Goal: Task Accomplishment & Management: Manage account settings

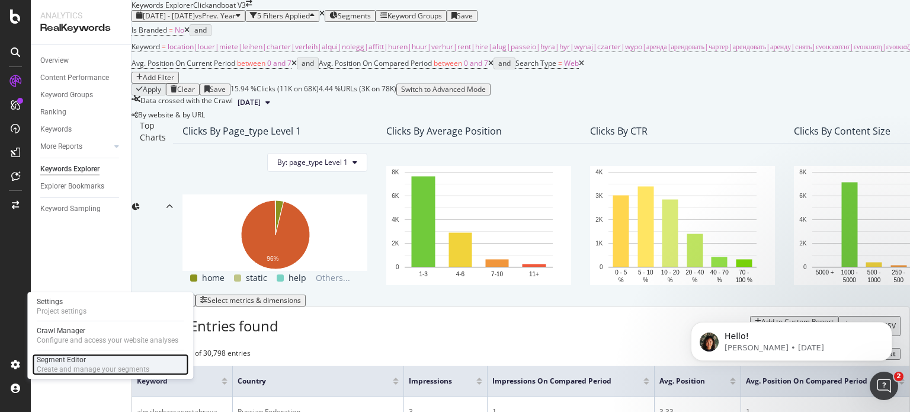
click at [78, 367] on div "Create and manage your segments" at bounding box center [93, 368] width 113 height 9
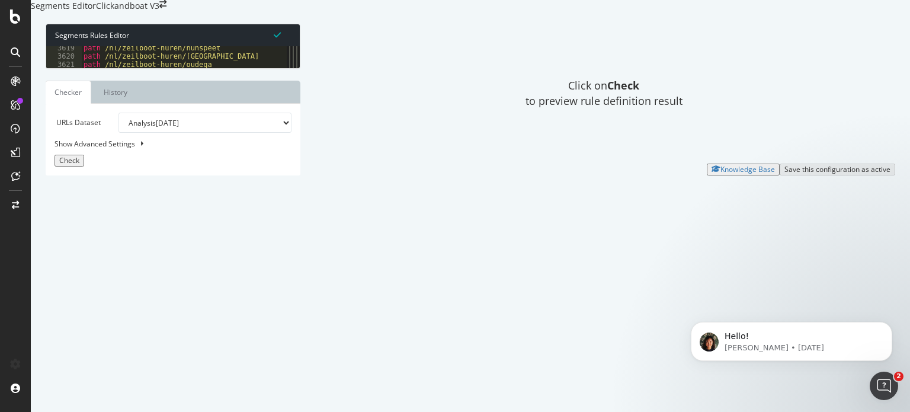
scroll to position [19200, 0]
drag, startPoint x: 593, startPoint y: 328, endPoint x: 519, endPoint y: 408, distance: 109.4
click at [593, 163] on div "Click on Check to preview rule definition result" at bounding box center [603, 94] width 583 height 140
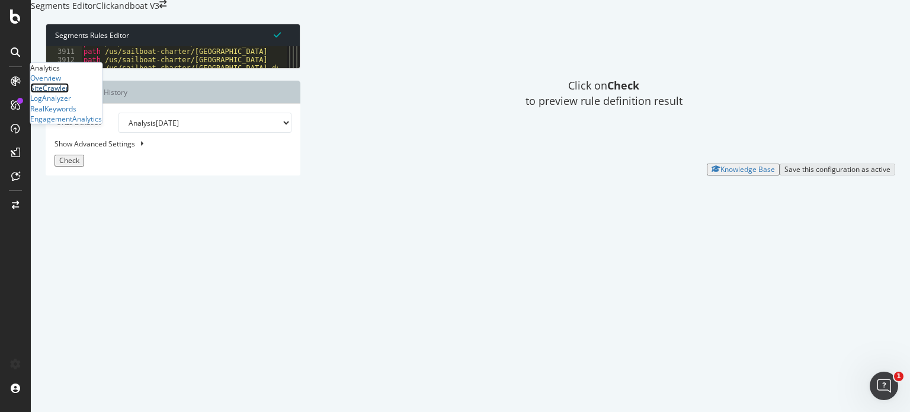
click at [69, 93] on div "SiteCrawler" at bounding box center [49, 88] width 38 height 10
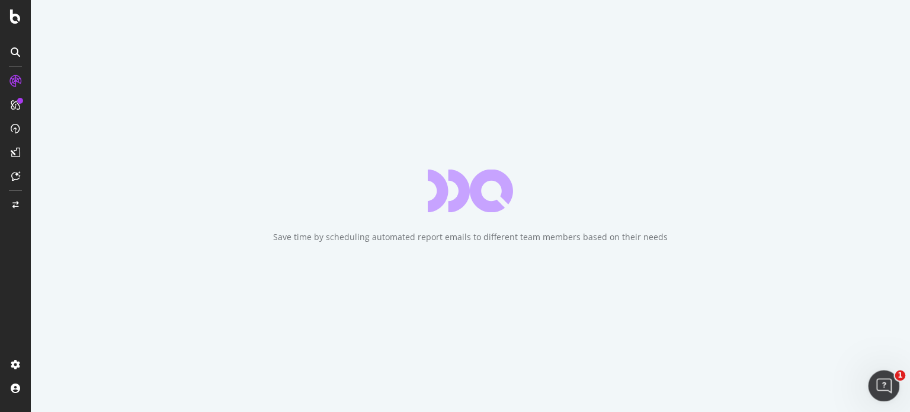
click at [895, 378] on div "Open Intercom Messenger" at bounding box center [881, 383] width 39 height 39
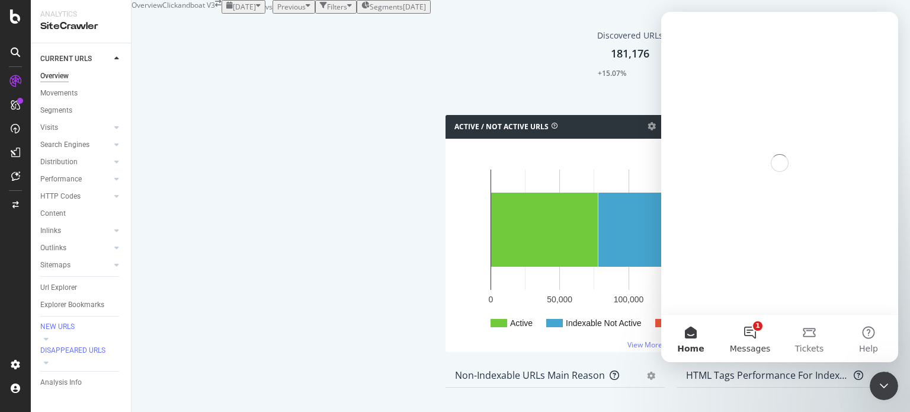
click at [728, 338] on button "1 Messages" at bounding box center [749, 338] width 59 height 47
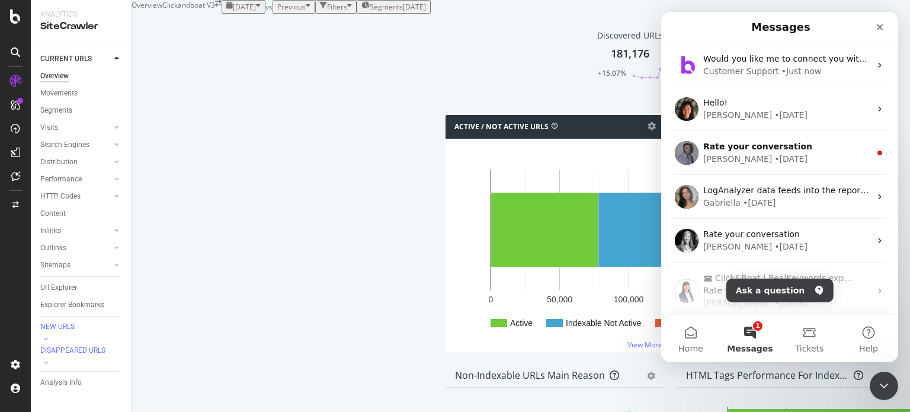
click at [748, 339] on button "1 Messages" at bounding box center [749, 338] width 59 height 47
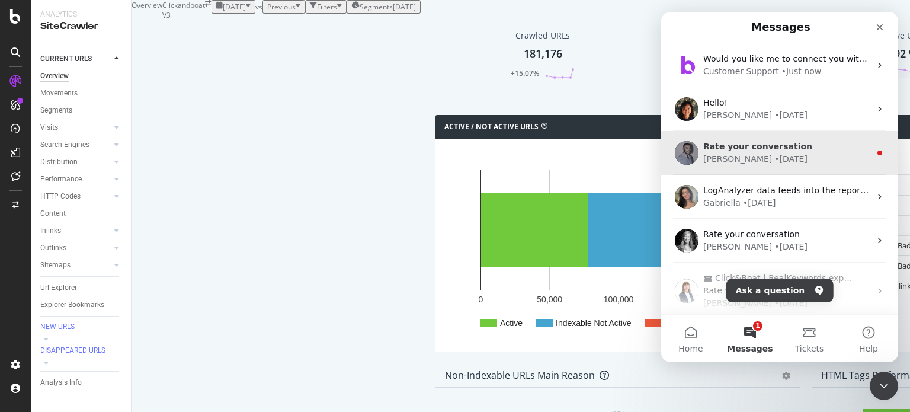
click at [768, 155] on div "Renaud • 1w ago" at bounding box center [786, 159] width 167 height 12
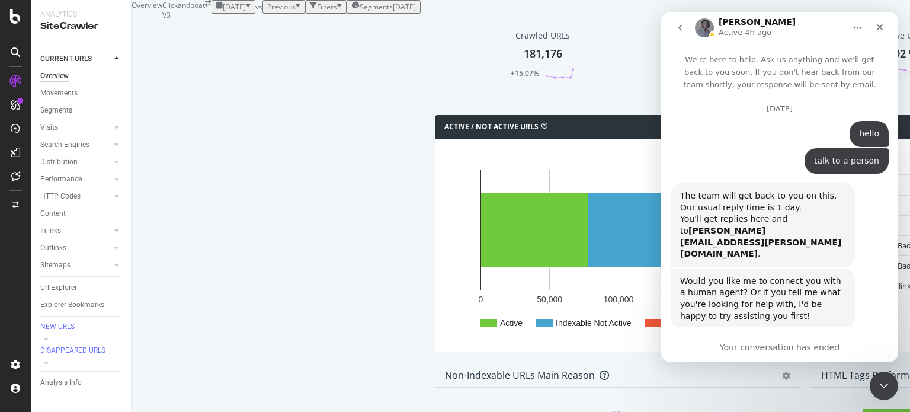
scroll to position [73, 0]
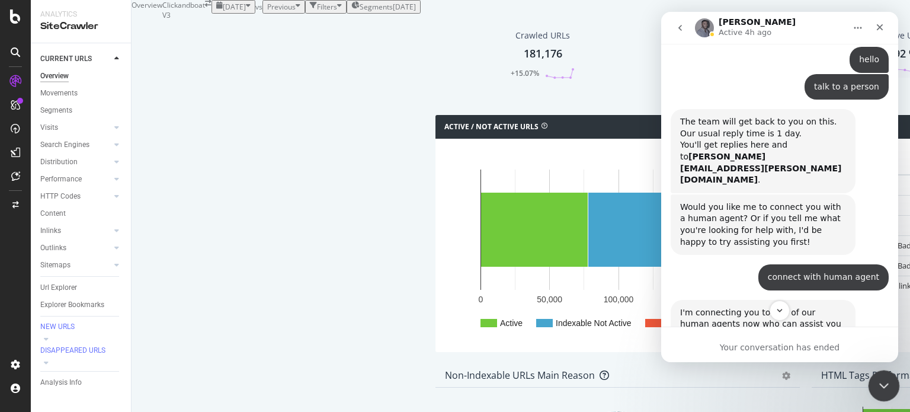
click at [884, 385] on icon "Close Intercom Messenger" at bounding box center [882, 384] width 14 height 14
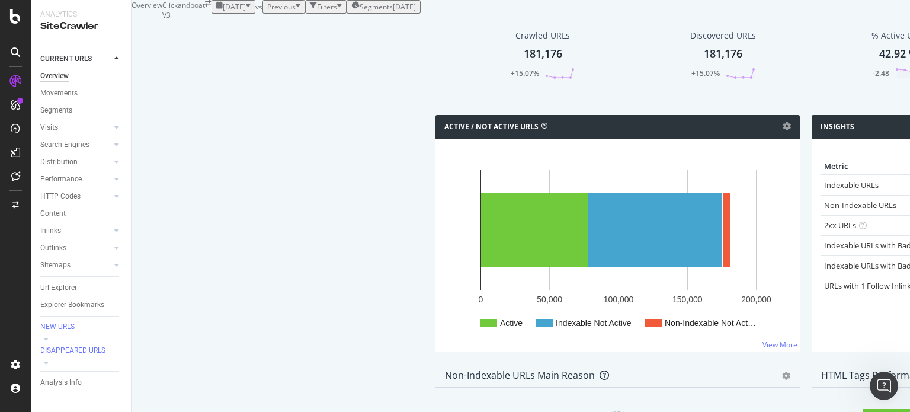
scroll to position [1253, 0]
click at [14, 46] on div at bounding box center [15, 52] width 19 height 19
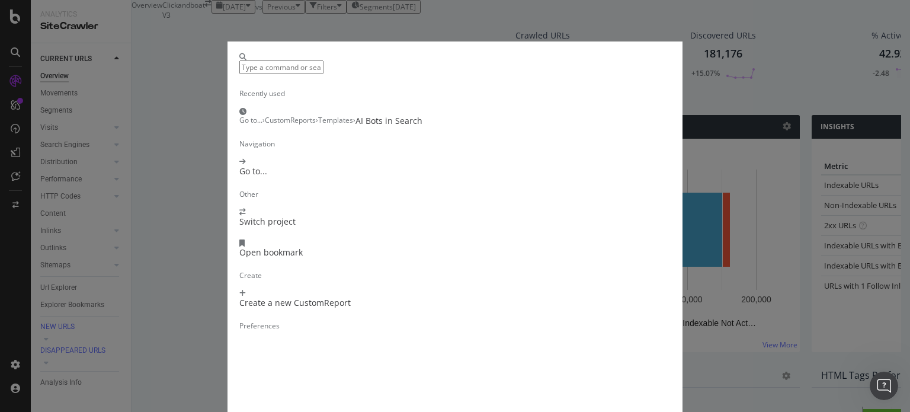
click at [14, 46] on div "Recently used Go to... › CustomReports › Templates › AI Bots in Search Navigati…" at bounding box center [455, 206] width 910 height 412
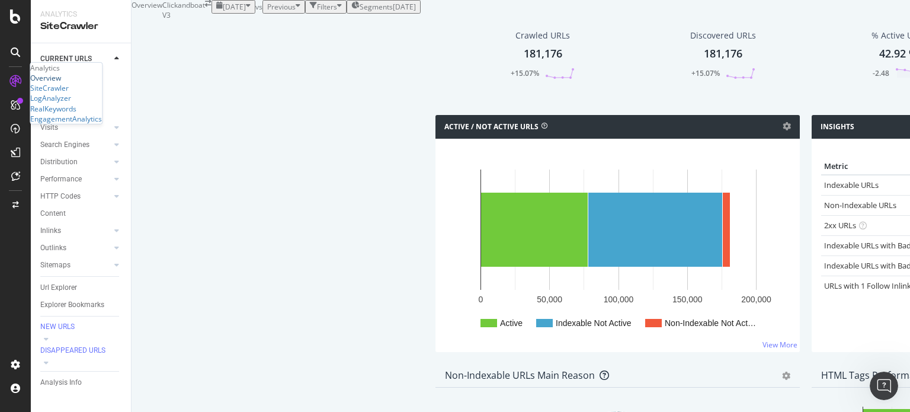
click at [61, 83] on div "Overview" at bounding box center [45, 78] width 31 height 10
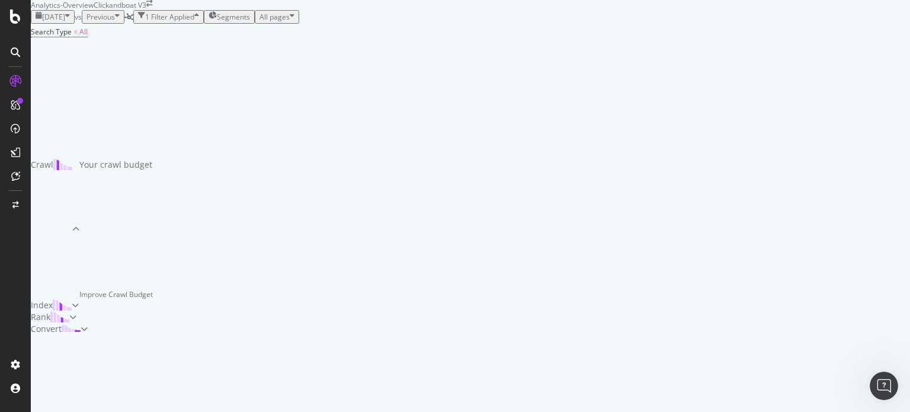
scroll to position [178, 0]
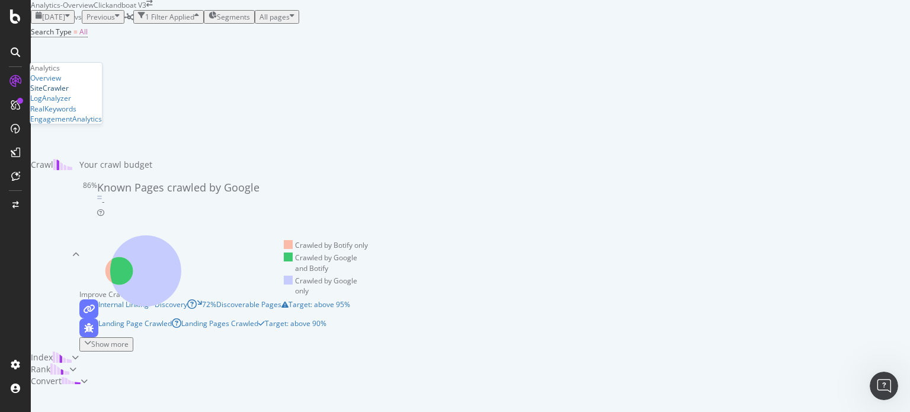
click at [69, 93] on div "SiteCrawler" at bounding box center [49, 88] width 38 height 10
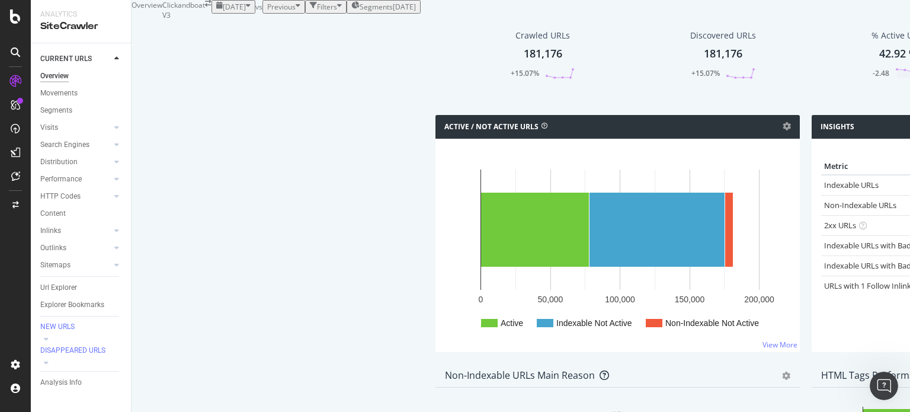
scroll to position [1304, 0]
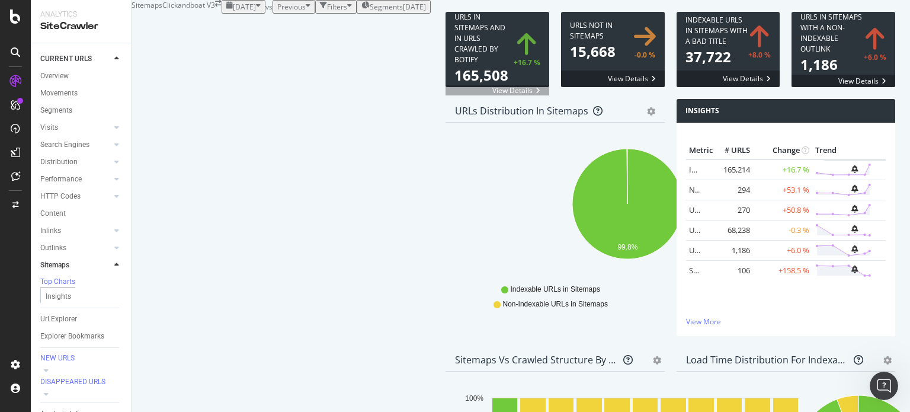
click at [233, 12] on span "2025 Sep. 17th" at bounding box center [244, 7] width 23 height 10
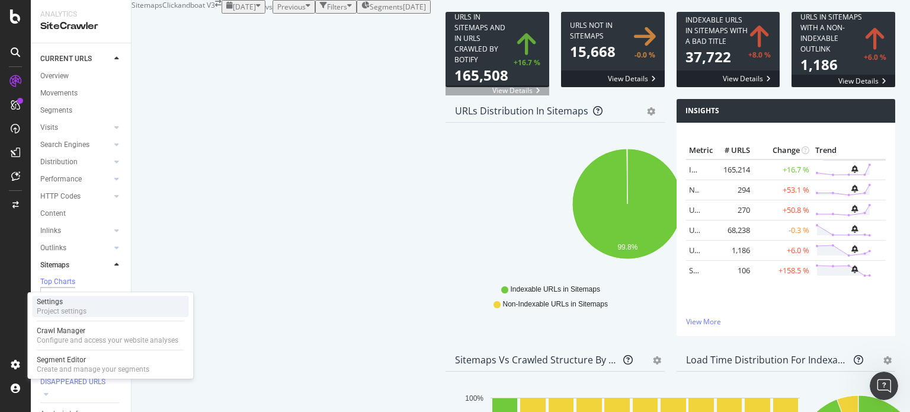
click at [98, 310] on div "Settings Project settings" at bounding box center [110, 306] width 156 height 21
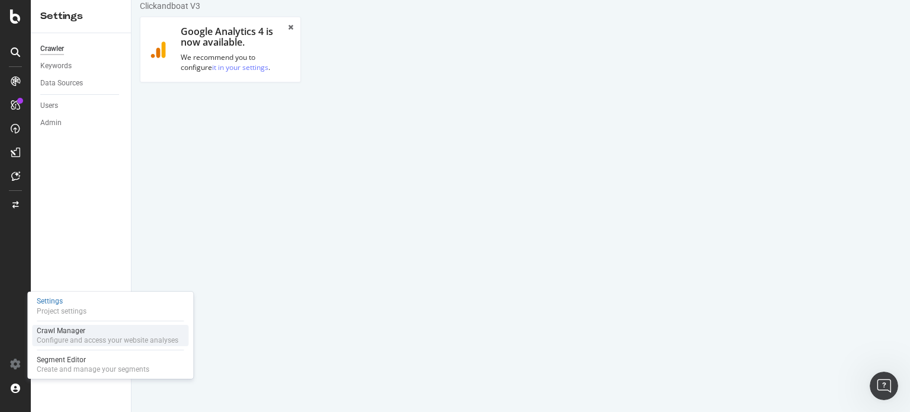
click at [103, 341] on div "Configure and access your website analyses" at bounding box center [108, 339] width 142 height 9
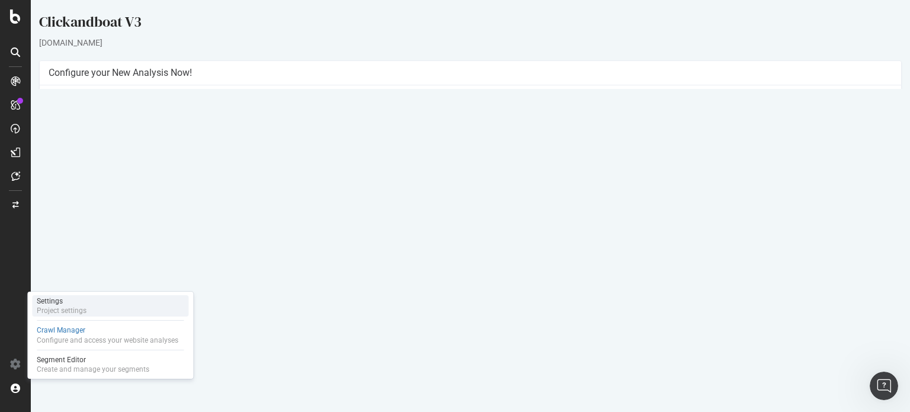
click at [73, 310] on div "Project settings" at bounding box center [62, 310] width 50 height 9
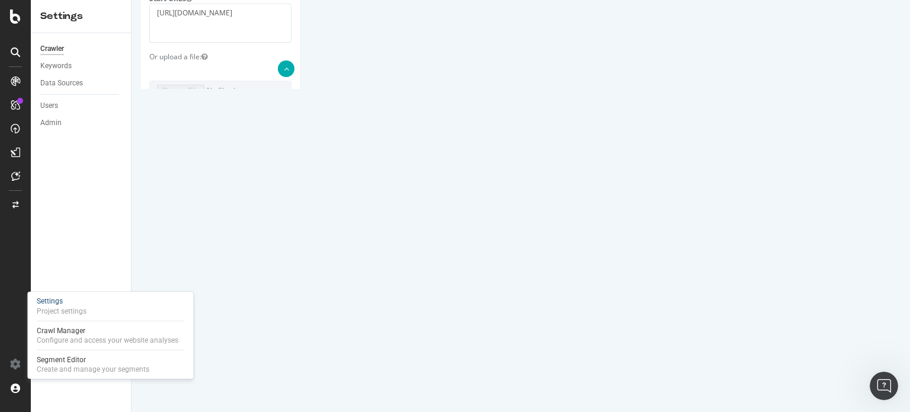
scroll to position [688, 0]
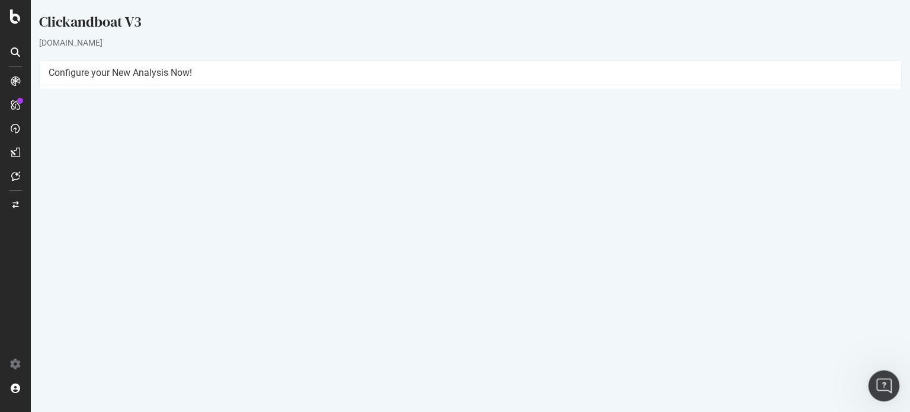
click at [884, 384] on icon "Open Intercom Messenger" at bounding box center [882, 384] width 20 height 20
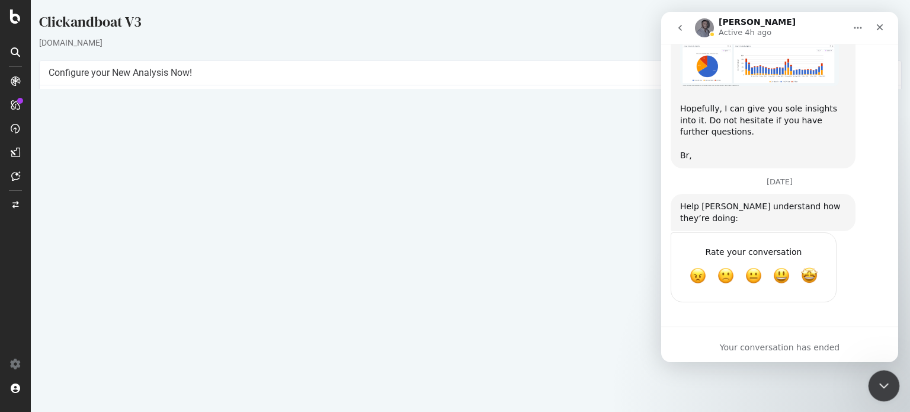
scroll to position [1253, 0]
click at [681, 21] on button "go back" at bounding box center [680, 28] width 23 height 23
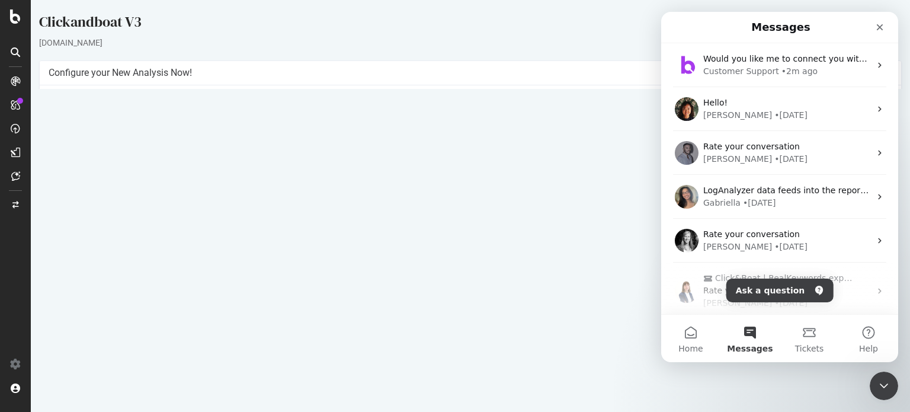
scroll to position [0, 0]
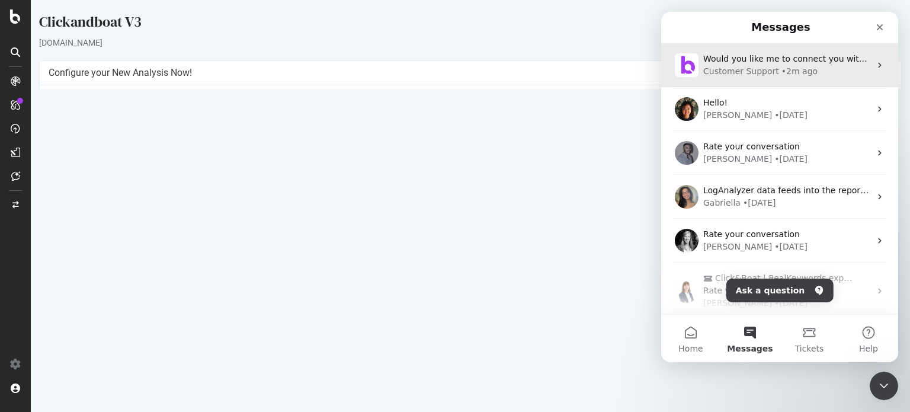
click at [768, 73] on div "Customer Support" at bounding box center [741, 71] width 76 height 12
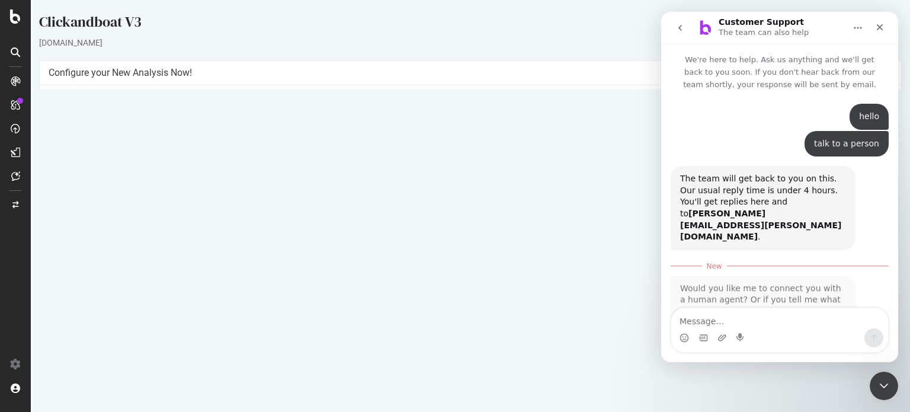
scroll to position [25, 0]
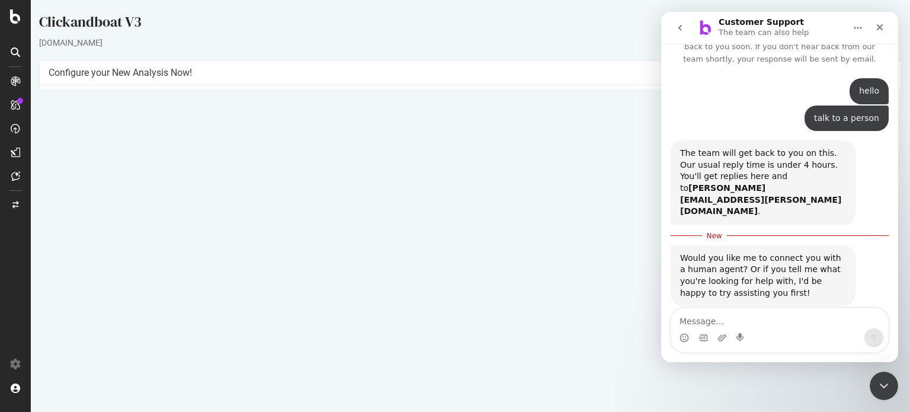
click at [771, 312] on textarea "Message…" at bounding box center [779, 318] width 217 height 20
type textarea "yex"
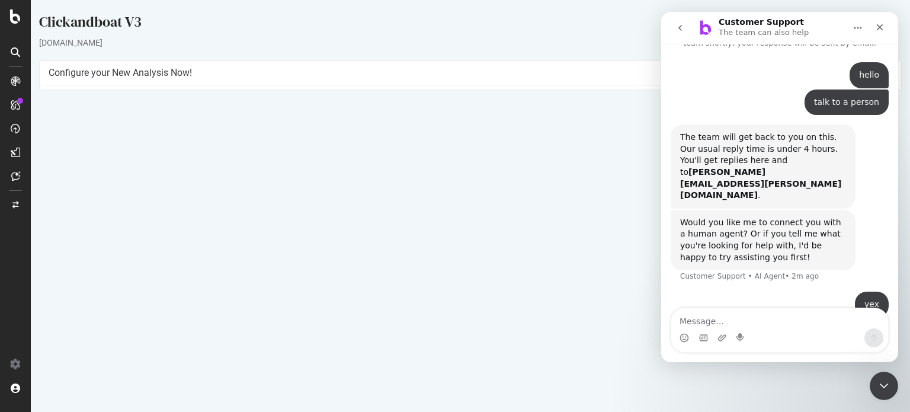
scroll to position [80, 0]
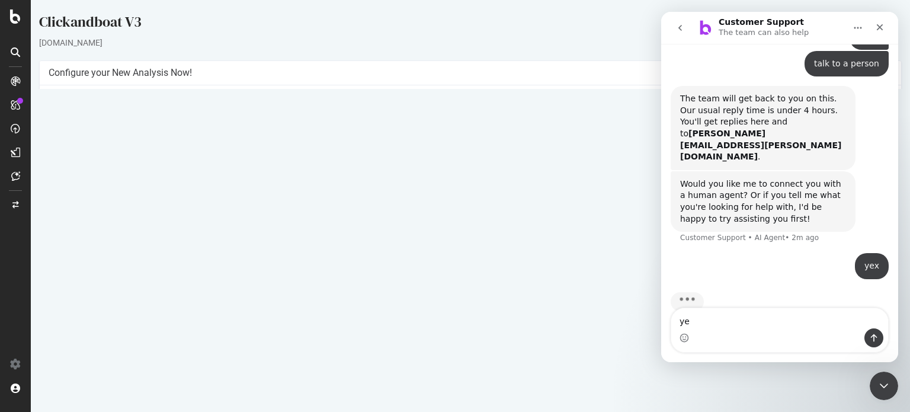
type textarea "yes"
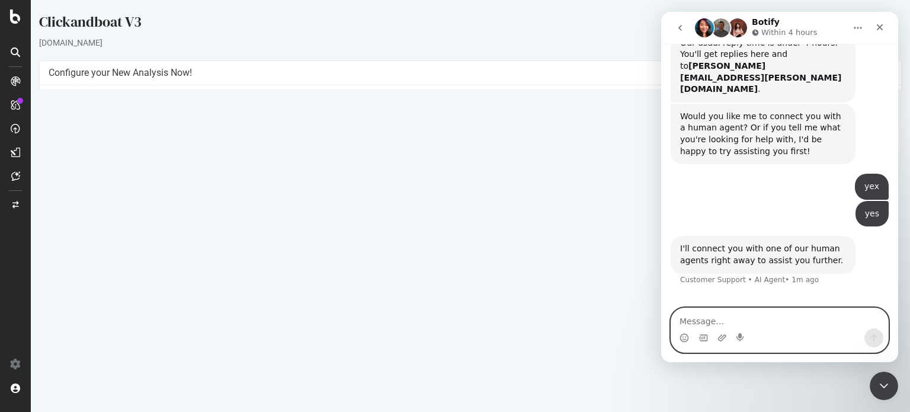
scroll to position [148, 0]
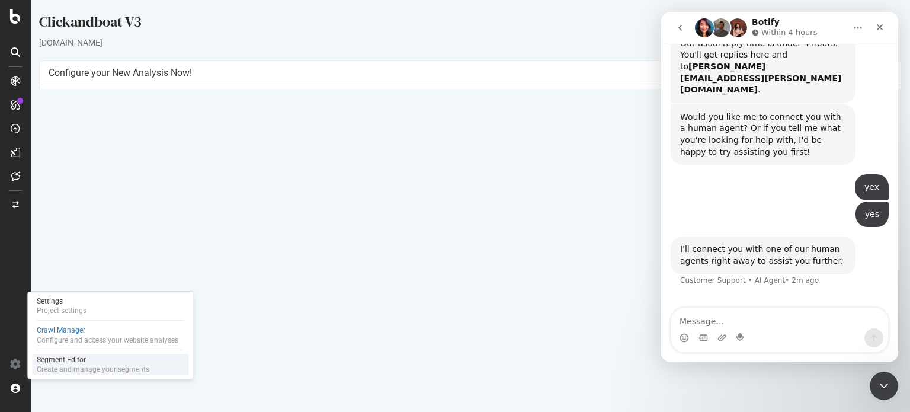
click at [81, 362] on div "Segment Editor" at bounding box center [93, 359] width 113 height 9
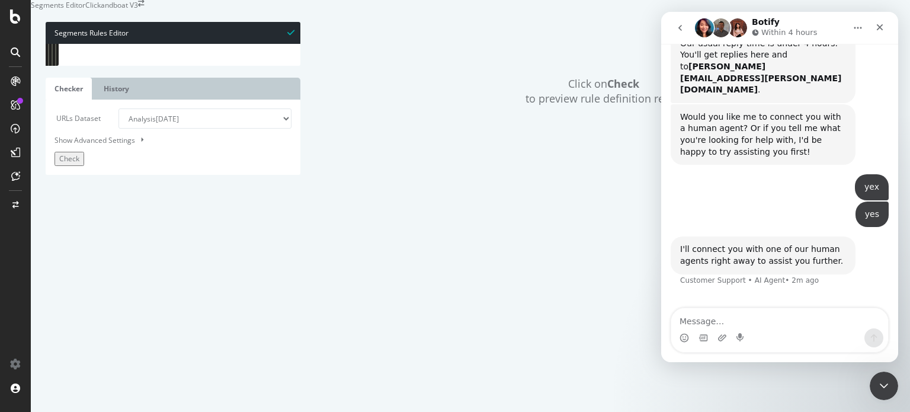
scroll to position [380, 0]
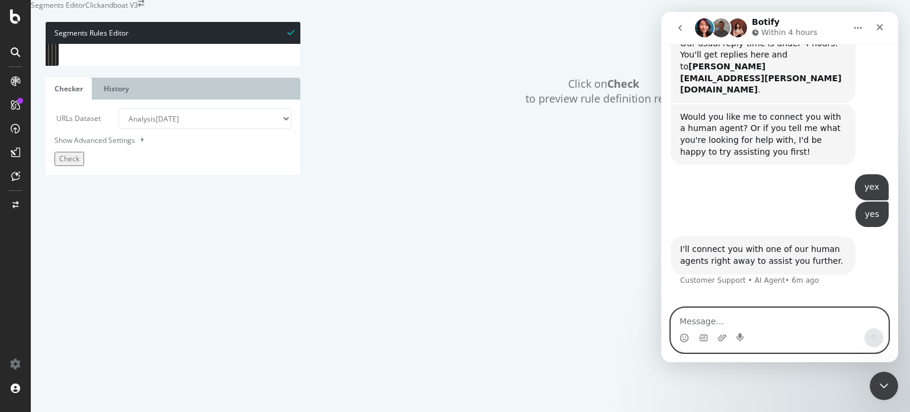
click at [759, 322] on textarea "Message…" at bounding box center [779, 318] width 217 height 20
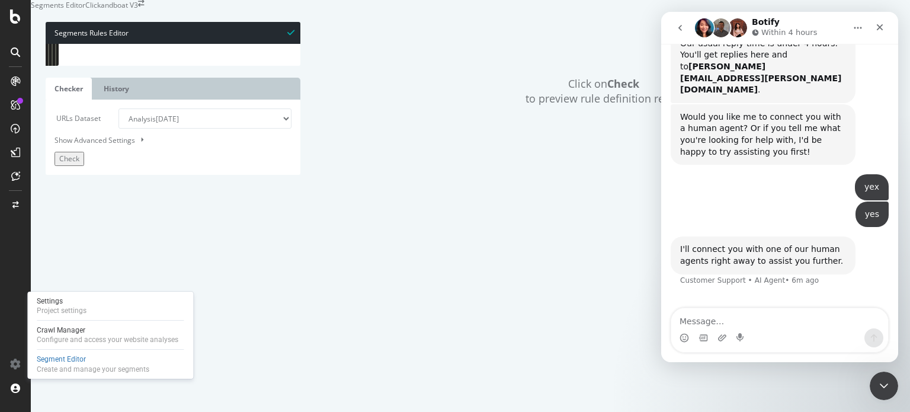
click at [100, 324] on div "Settings Project settings Crawl Manager Configure and access your website analy…" at bounding box center [110, 334] width 166 height 87
click at [111, 333] on div "Crawl Manager" at bounding box center [108, 329] width 142 height 9
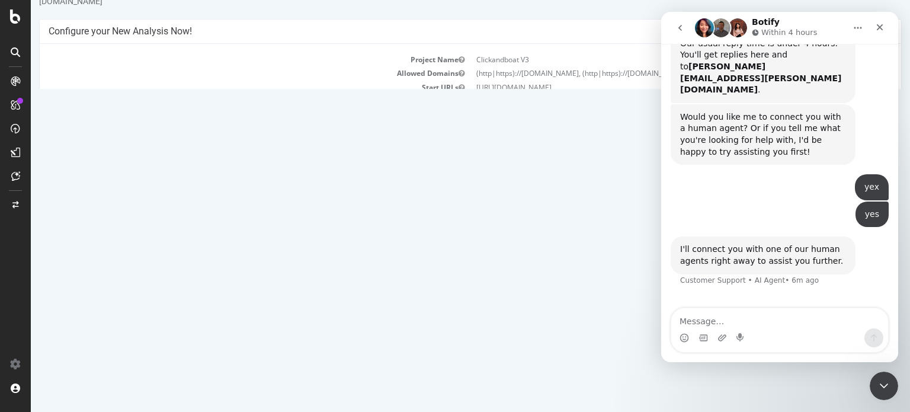
scroll to position [59, 0]
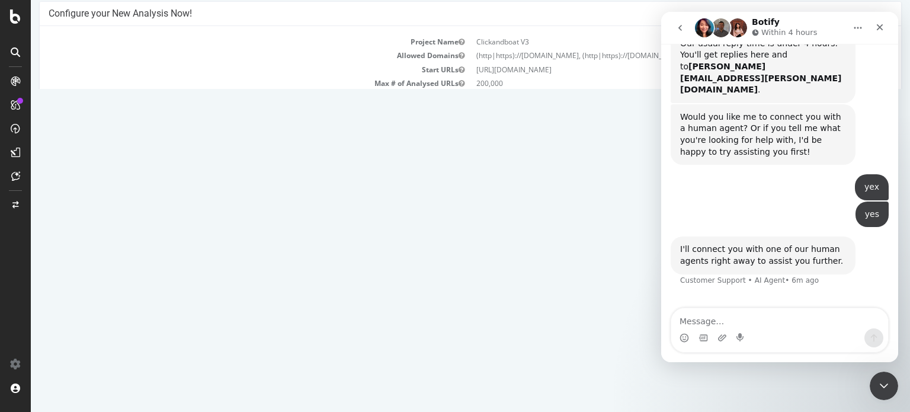
click at [476, 205] on p "View Crawl Settings" at bounding box center [470, 209] width 843 height 10
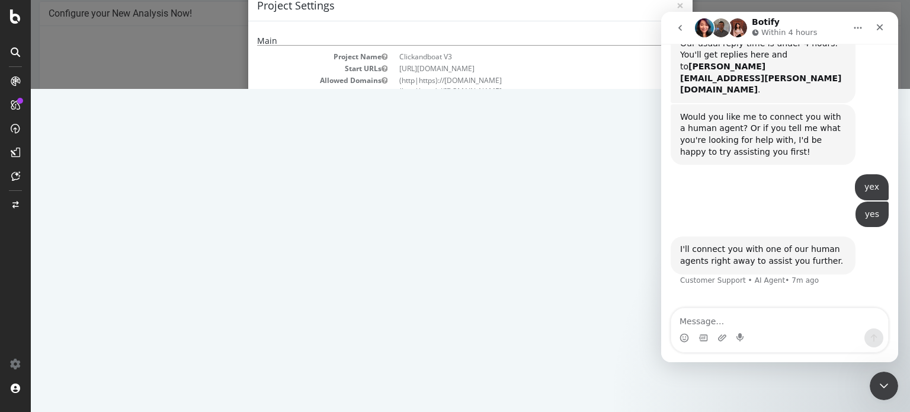
scroll to position [0, 0]
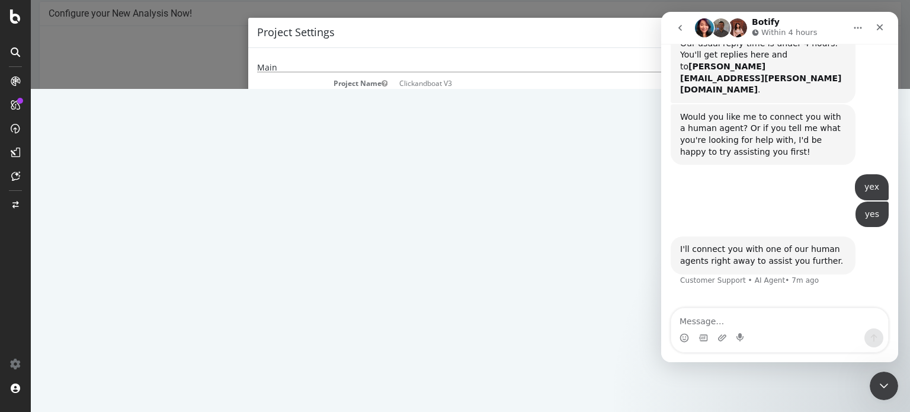
click at [511, 2] on div "× Close Project Settings Main Project Name Clickandboat V3 Start URLs https://w…" at bounding box center [470, 44] width 879 height 89
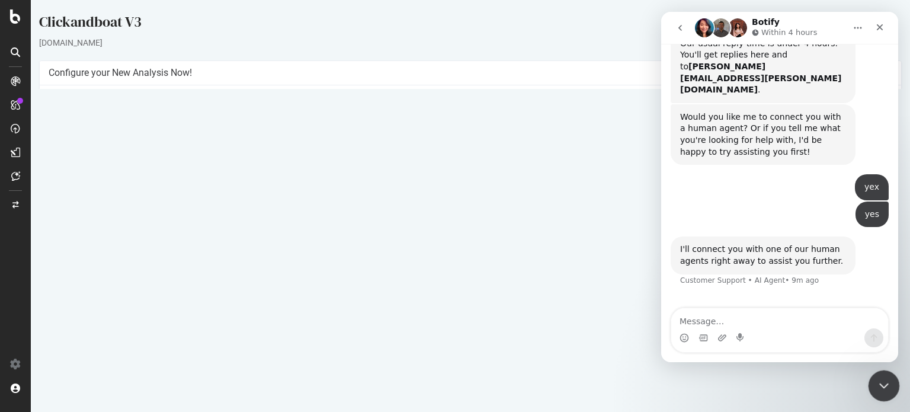
click at [876, 382] on icon "Close Intercom Messenger" at bounding box center [882, 384] width 14 height 14
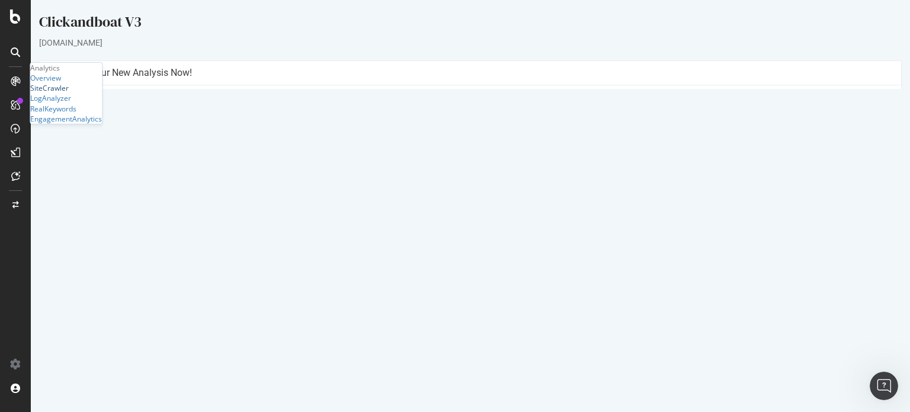
click at [69, 93] on div "SiteCrawler" at bounding box center [49, 88] width 38 height 10
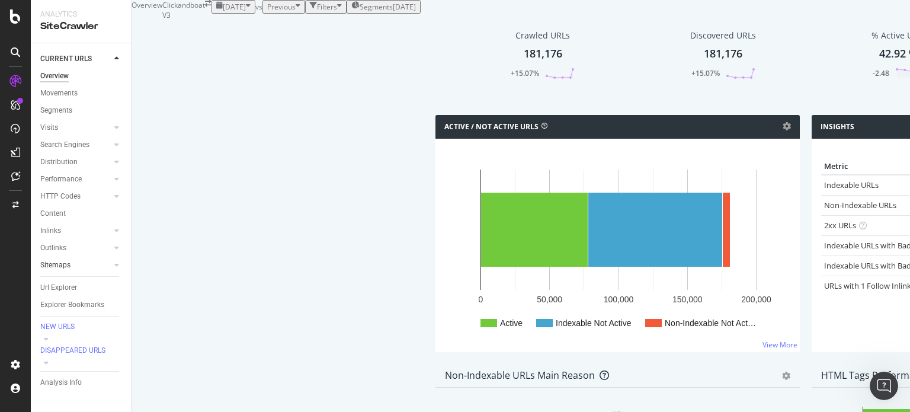
click at [74, 266] on link "Sitemaps" at bounding box center [75, 265] width 70 height 12
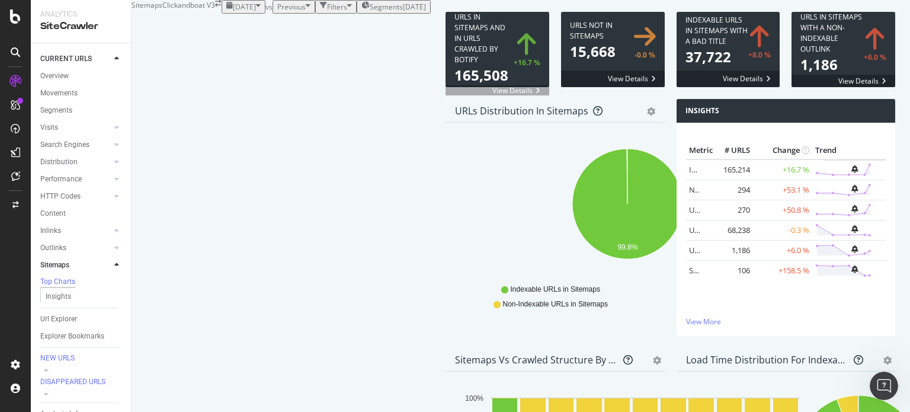
click at [561, 87] on span at bounding box center [613, 49] width 104 height 75
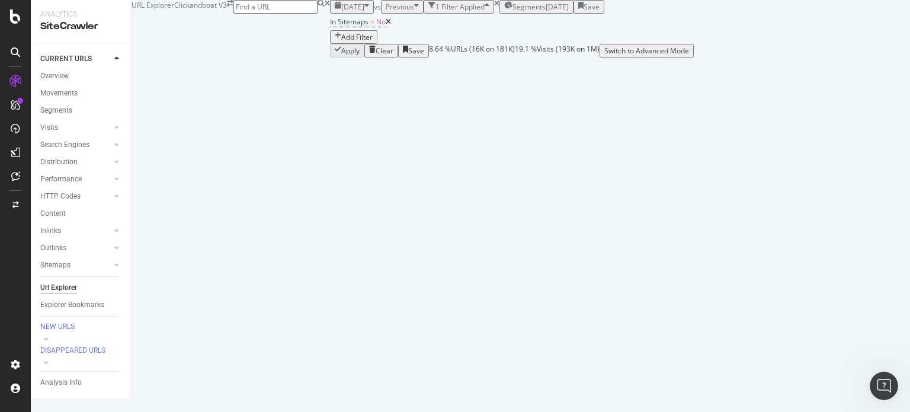
scroll to position [1481, 0]
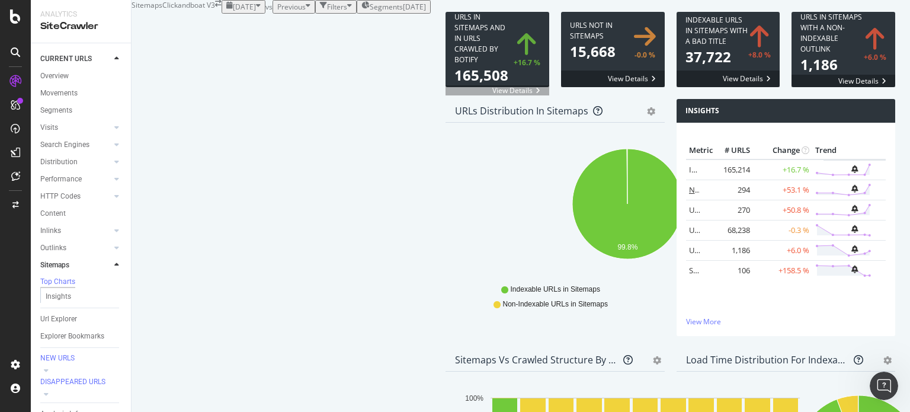
click at [689, 195] on link "Non-Indexable URLs in Sitemaps" at bounding box center [746, 189] width 115 height 11
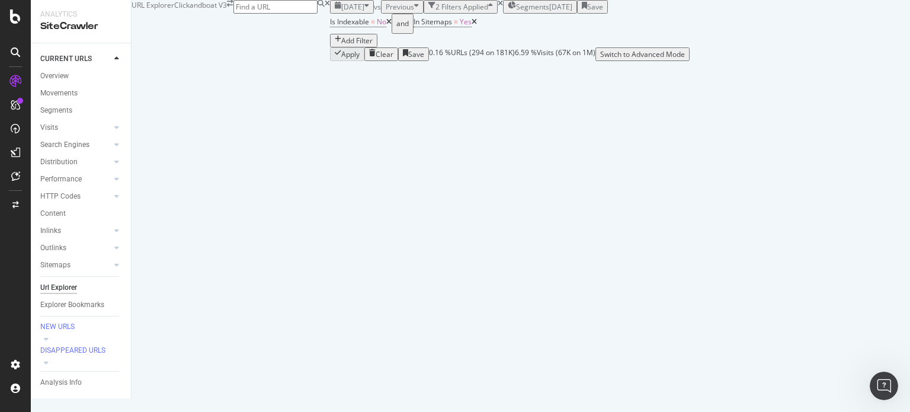
scroll to position [1362, 0]
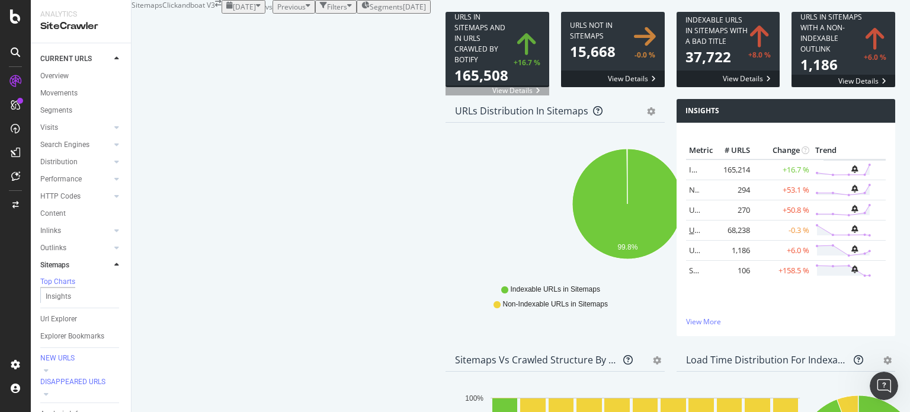
click at [689, 235] on link "URLs in Sitemaps with only 1 Follow Inlink" at bounding box center [762, 229] width 147 height 11
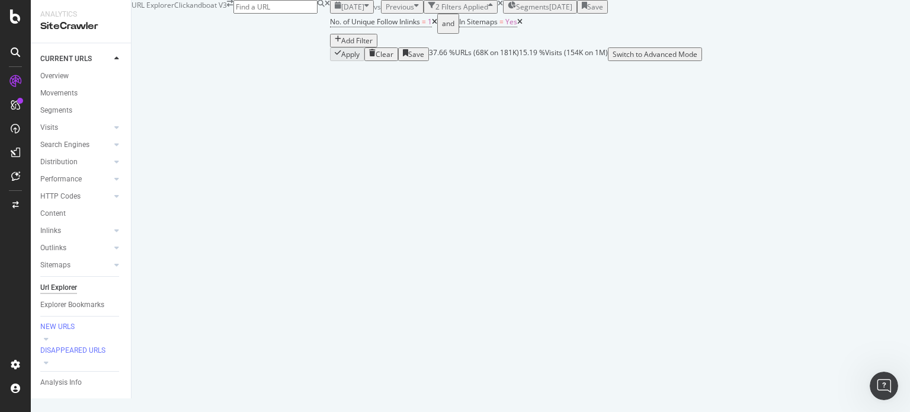
scroll to position [1244, 0]
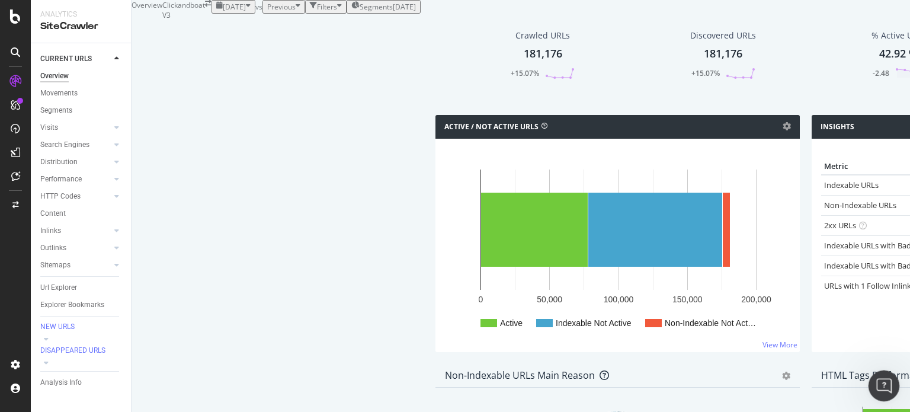
click at [875, 387] on icon "Open Intercom Messenger" at bounding box center [882, 384] width 20 height 20
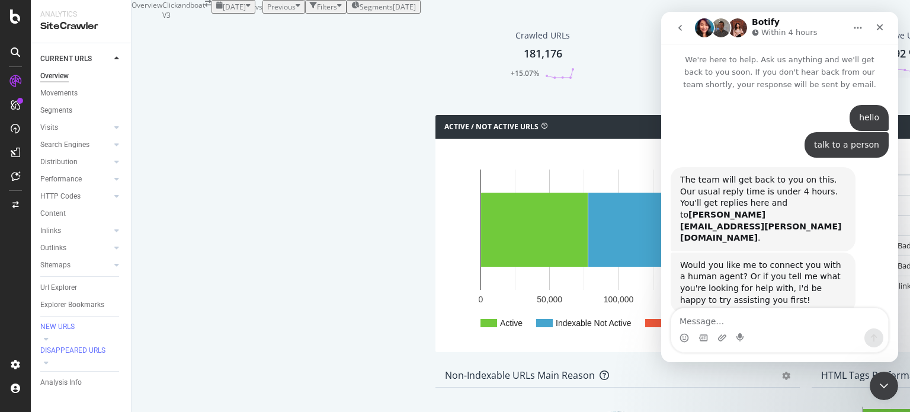
scroll to position [149, 0]
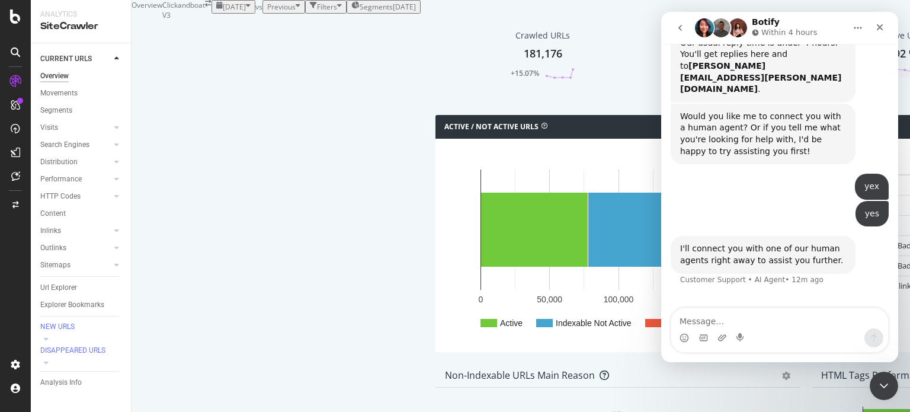
click at [681, 25] on icon "go back" at bounding box center [680, 28] width 4 height 6
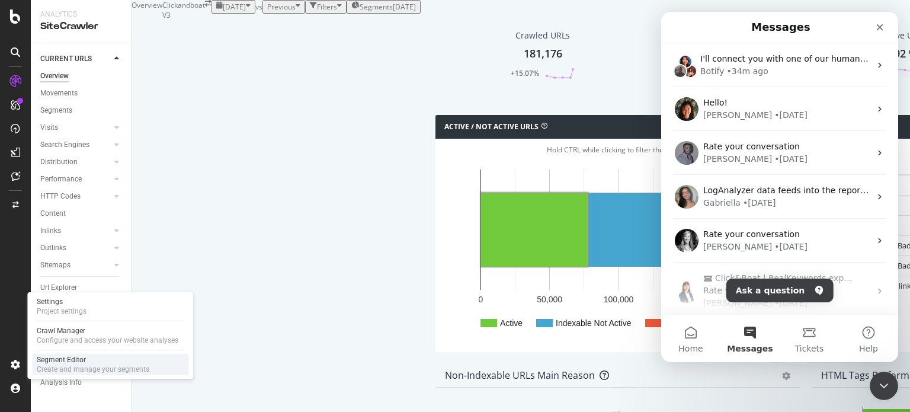
click at [60, 370] on div "Create and manage your segments" at bounding box center [93, 368] width 113 height 9
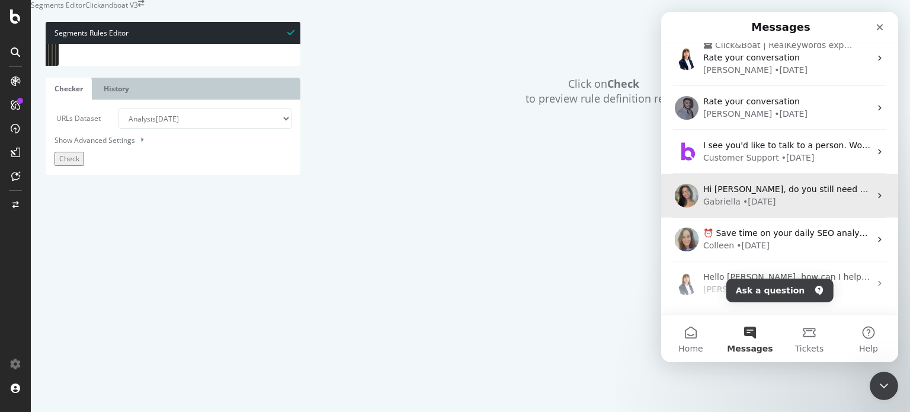
scroll to position [271, 0]
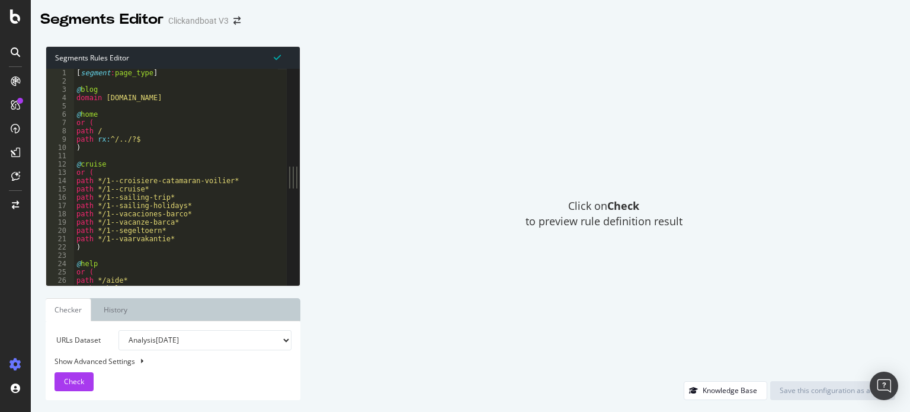
click at [212, 19] on div "Clickandboat V3" at bounding box center [198, 21] width 60 height 12
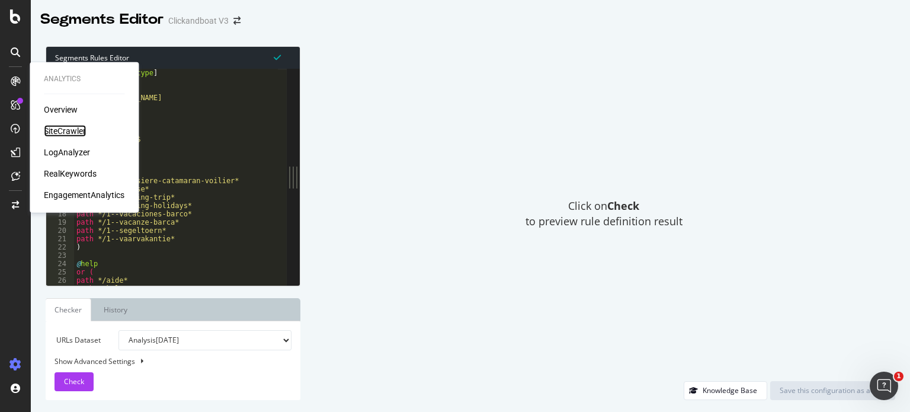
click at [66, 131] on div "SiteCrawler" at bounding box center [65, 131] width 42 height 12
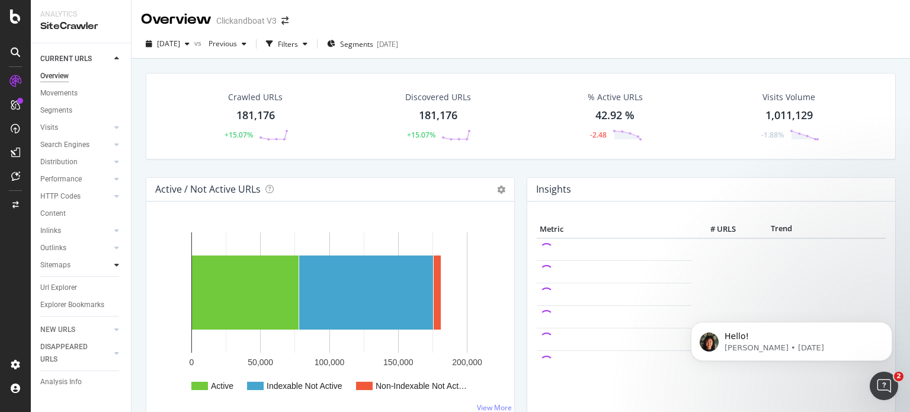
click at [114, 267] on icon at bounding box center [116, 264] width 5 height 7
click at [62, 264] on div "Sitemaps" at bounding box center [55, 265] width 30 height 12
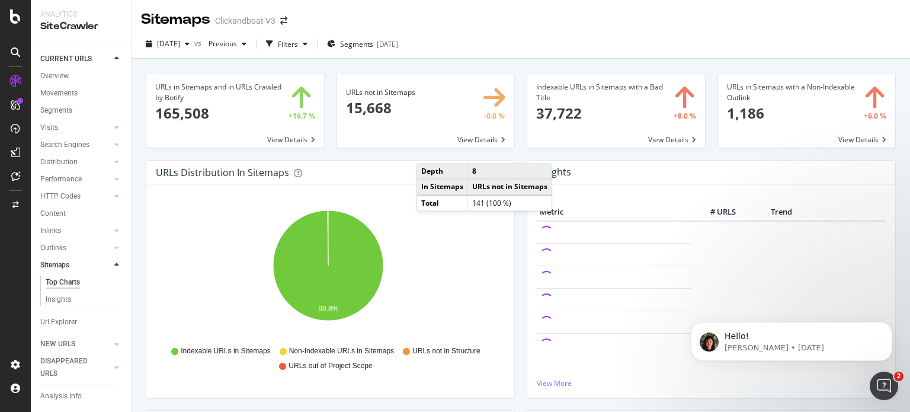
click at [480, 153] on div "URLs not in Sitemaps 15,668 -0.0 % View Details" at bounding box center [426, 116] width 191 height 87
click at [194, 40] on div "button" at bounding box center [187, 43] width 14 height 7
click at [508, 34] on div "2025 Sep. 17th vs Previous Filters Segments 2025-09-16" at bounding box center [520, 44] width 778 height 29
click at [771, 340] on p "Hello!" at bounding box center [800, 337] width 153 height 12
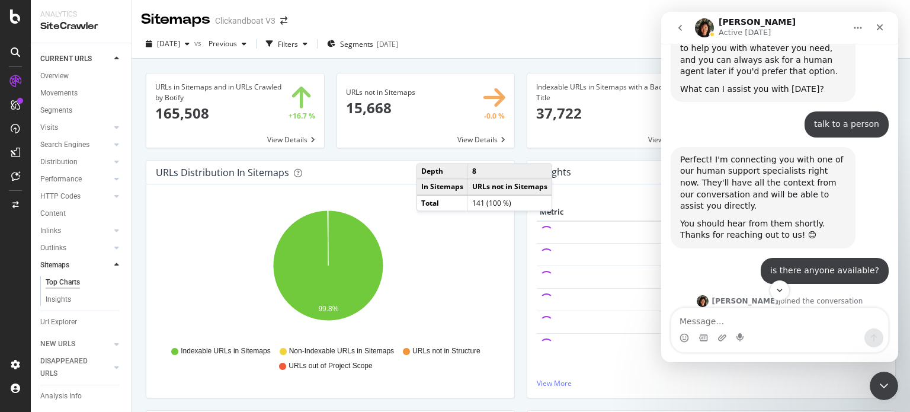
scroll to position [332, 0]
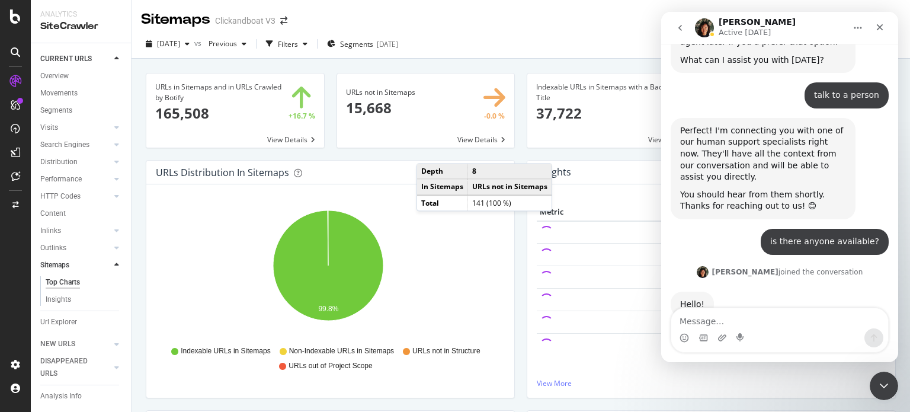
click at [747, 333] on div "Intercom messenger" at bounding box center [779, 337] width 217 height 19
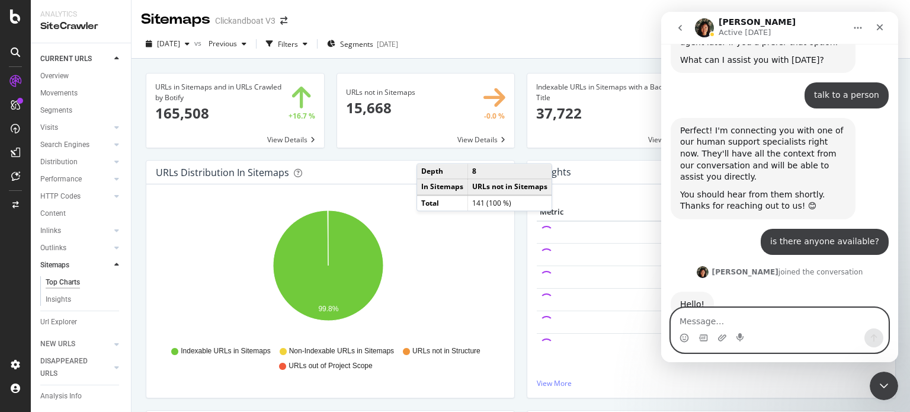
click at [714, 312] on textarea "Message…" at bounding box center [779, 318] width 217 height 20
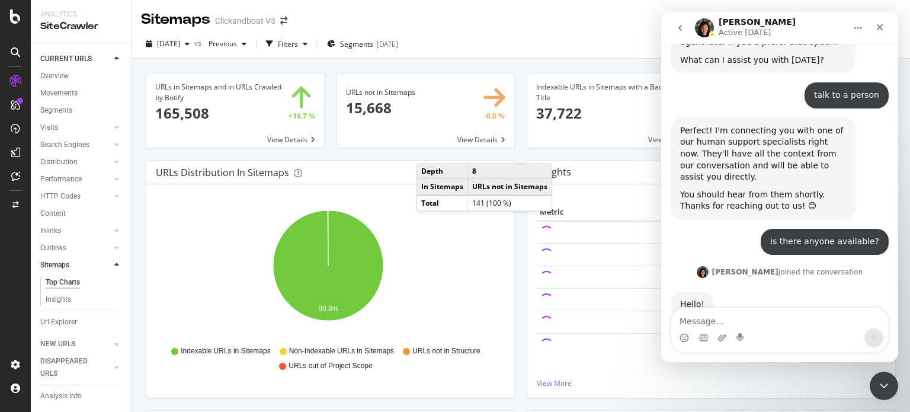
click at [686, 20] on button "go back" at bounding box center [680, 28] width 23 height 23
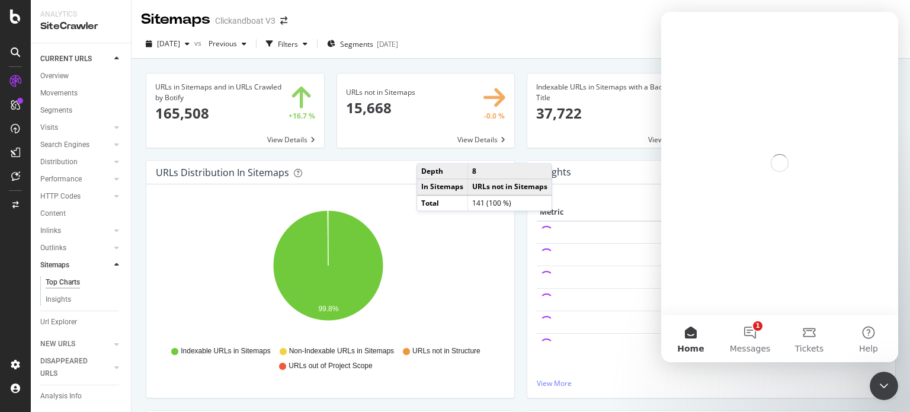
scroll to position [0, 0]
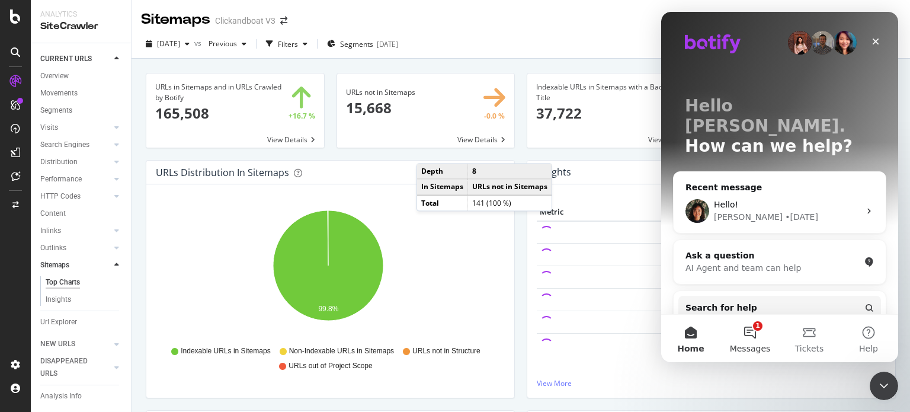
click at [753, 327] on button "1 Messages" at bounding box center [749, 338] width 59 height 47
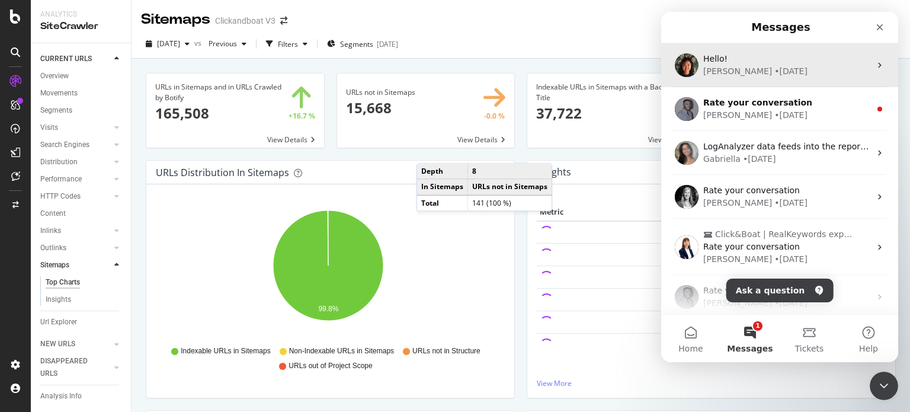
click at [774, 71] on div "• 3d ago" at bounding box center [790, 71] width 33 height 12
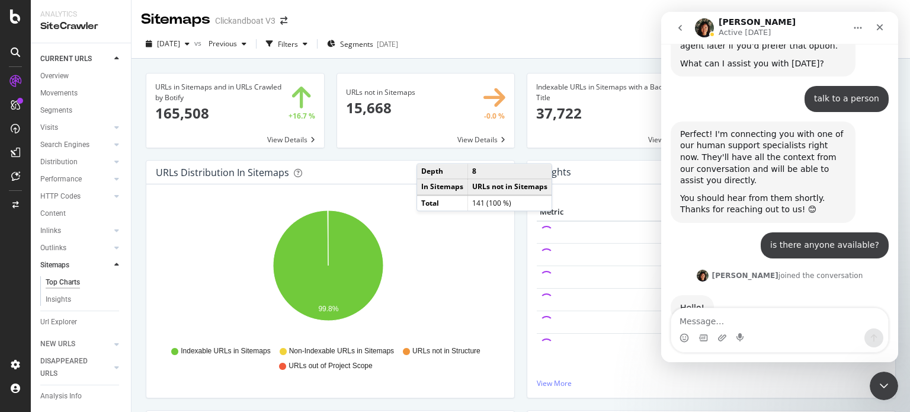
scroll to position [332, 0]
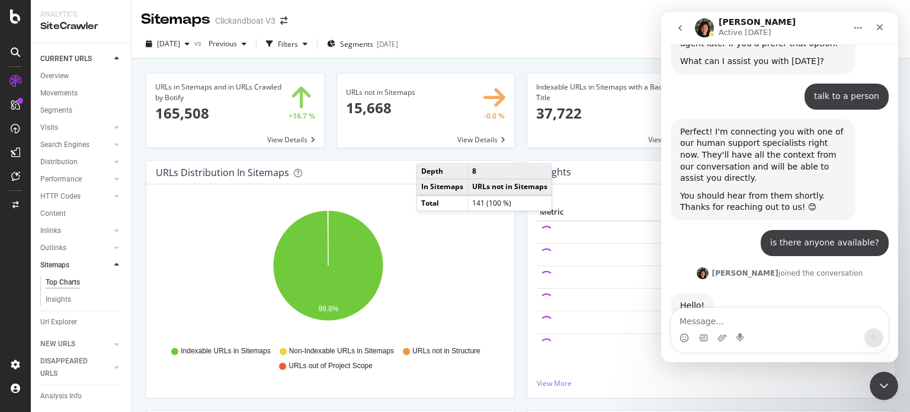
click at [685, 22] on button "go back" at bounding box center [680, 28] width 23 height 23
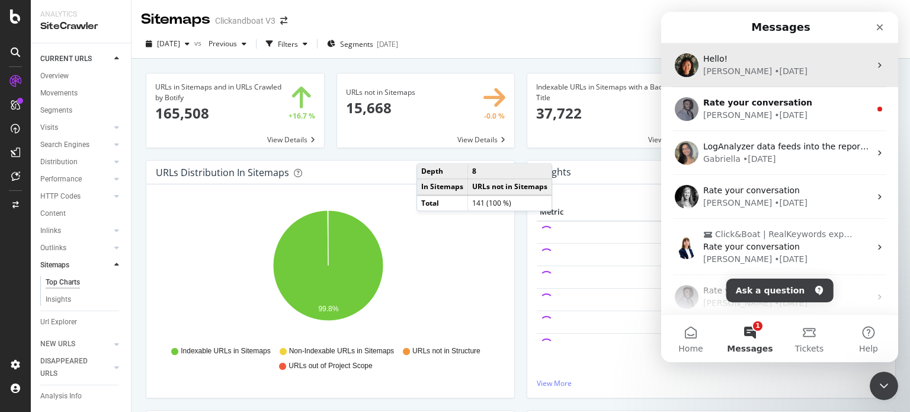
scroll to position [0, 0]
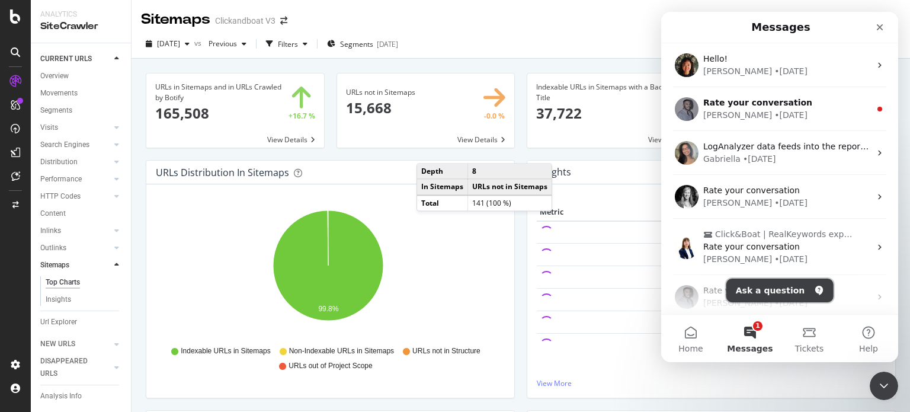
click at [779, 288] on button "Ask a question" at bounding box center [779, 290] width 107 height 24
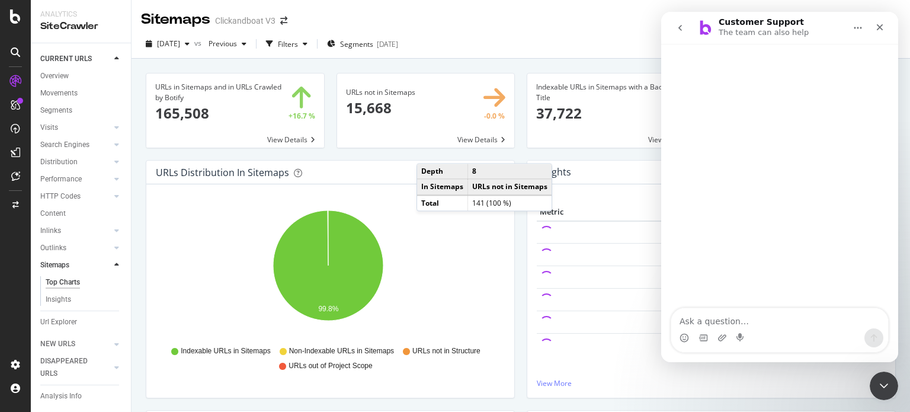
click at [765, 327] on textarea "Ask a question…" at bounding box center [779, 318] width 217 height 20
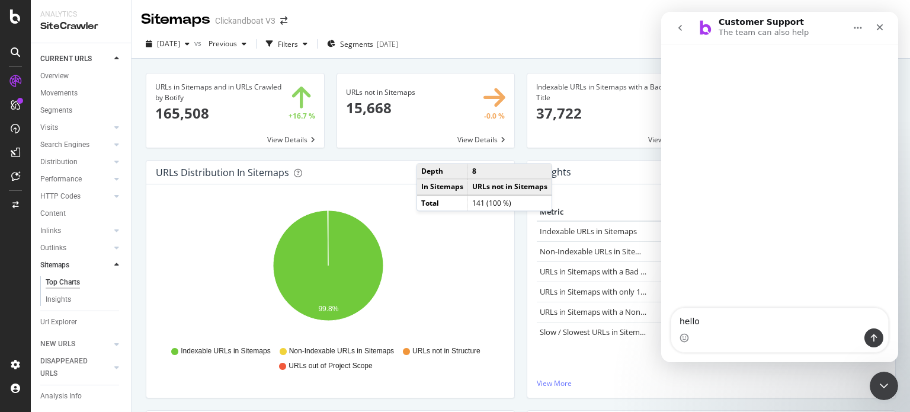
type textarea "hello"
type textarea "talk"
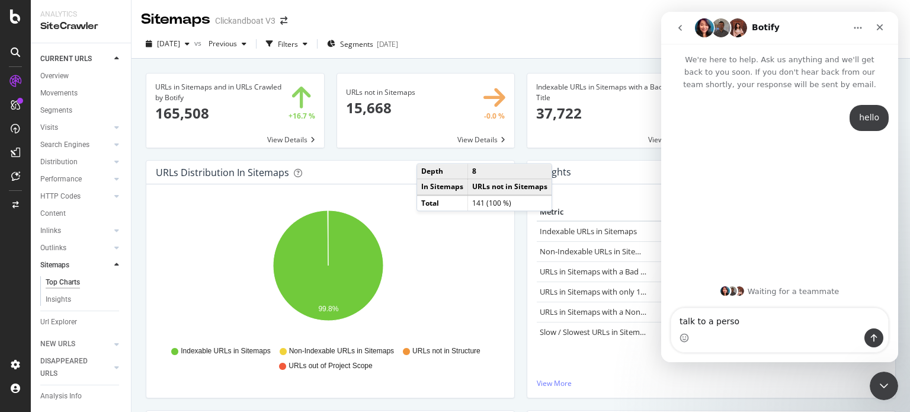
type textarea "talk to a person"
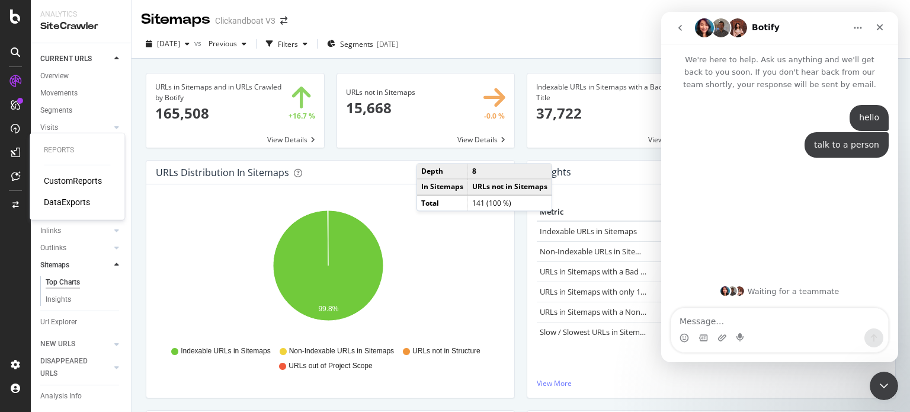
click at [66, 199] on div "DataExports" at bounding box center [67, 202] width 46 height 12
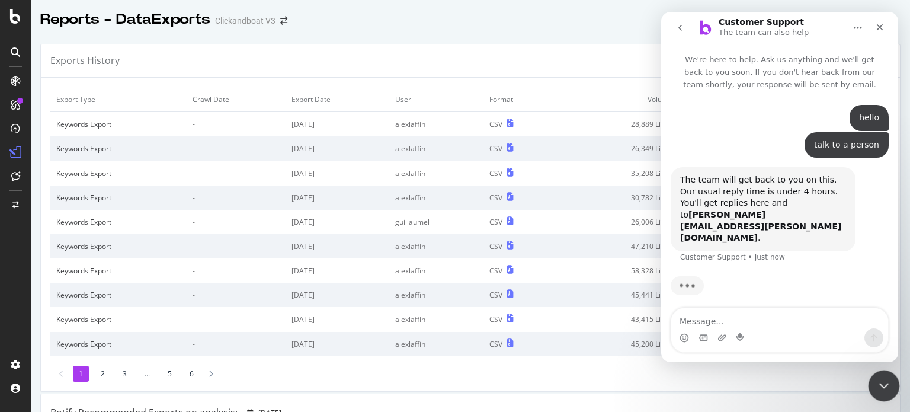
click at [873, 384] on div "Close Intercom Messenger" at bounding box center [882, 384] width 28 height 28
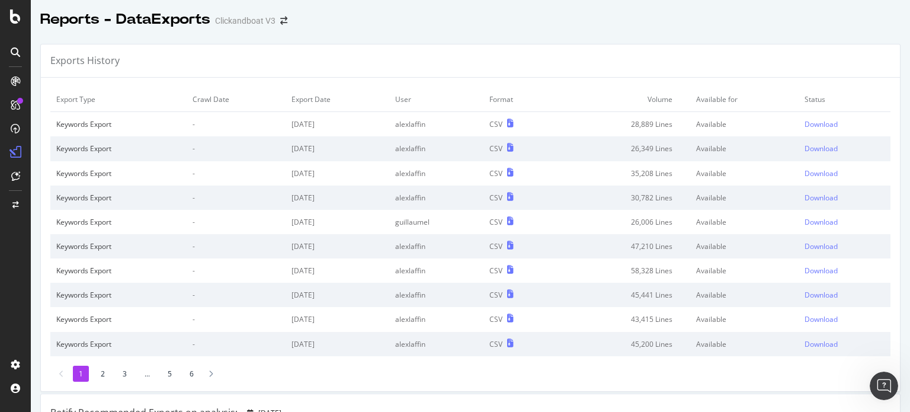
scroll to position [148, 0]
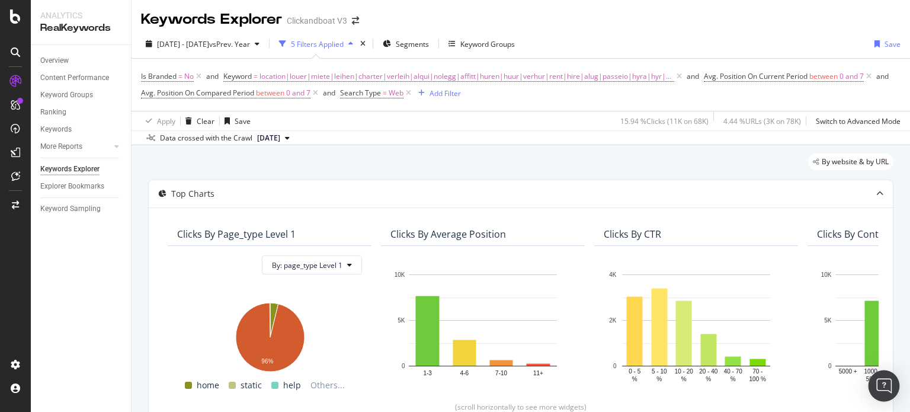
click at [888, 388] on img "Open Intercom Messenger" at bounding box center [883, 385] width 15 height 15
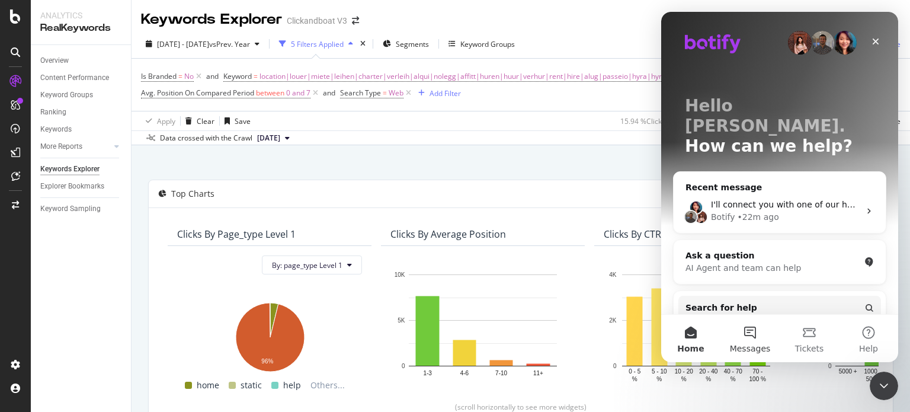
click at [742, 335] on button "Messages" at bounding box center [749, 338] width 59 height 47
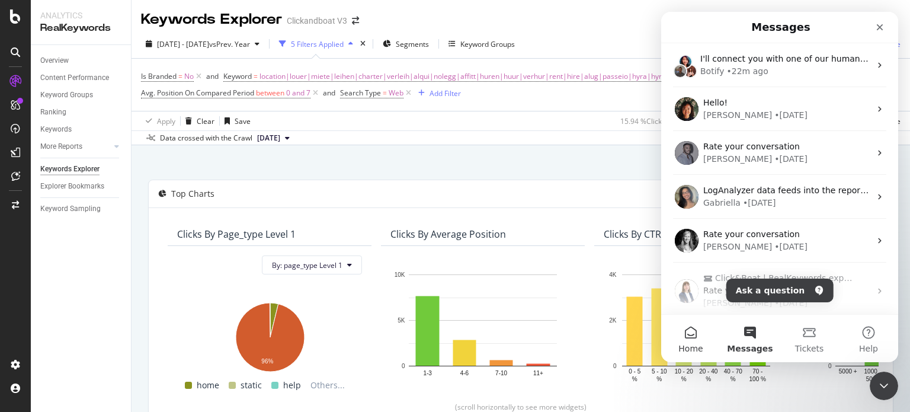
click at [692, 341] on button "Home" at bounding box center [690, 338] width 59 height 47
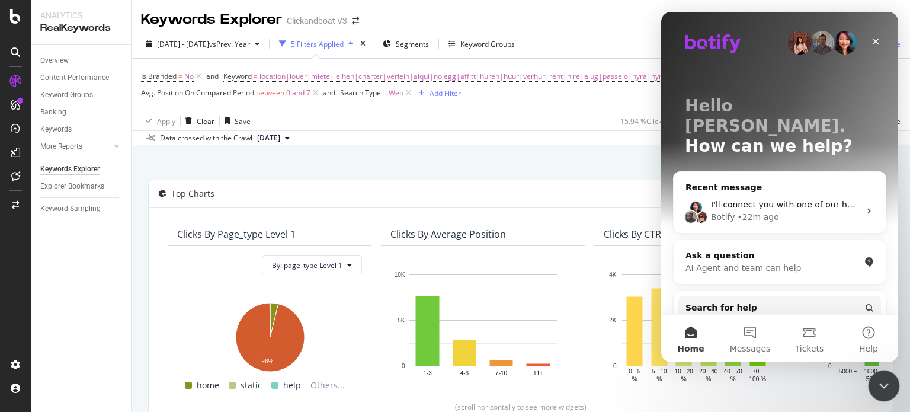
click at [878, 378] on icon "Close Intercom Messenger" at bounding box center [882, 384] width 14 height 14
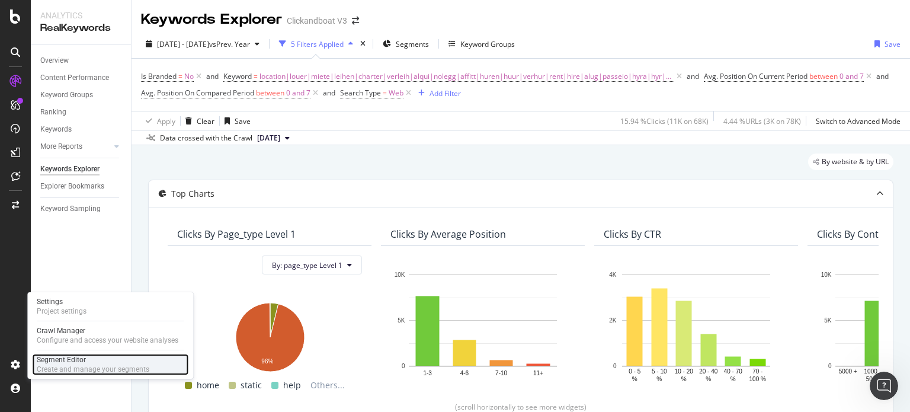
click at [69, 364] on div "Segment Editor" at bounding box center [93, 359] width 113 height 9
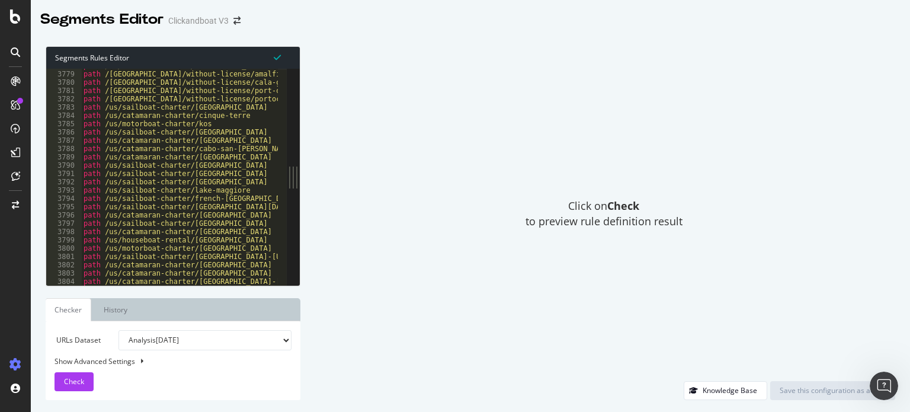
scroll to position [19200, 0]
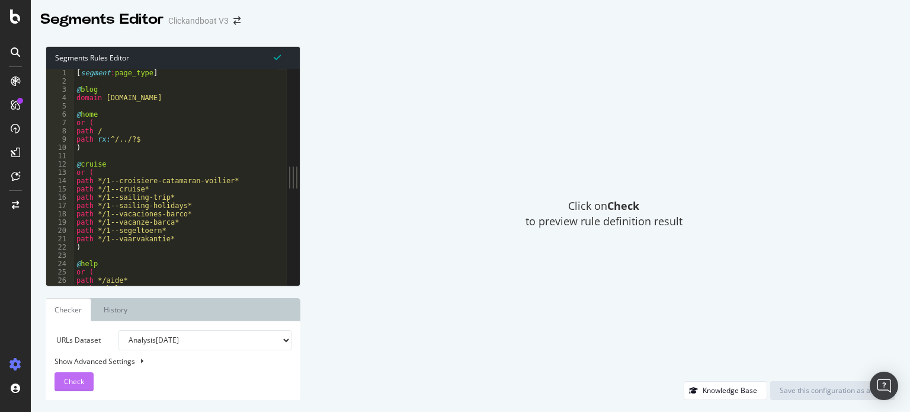
click at [63, 381] on button "Check" at bounding box center [73, 381] width 39 height 19
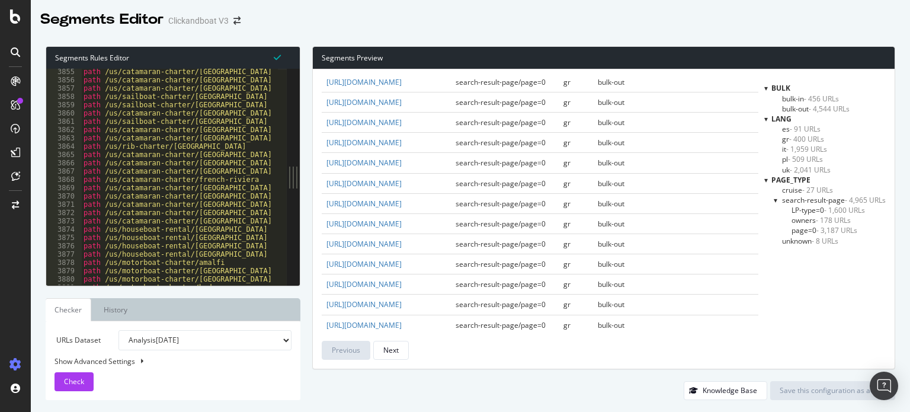
scroll to position [19200, 0]
